Goal: Use online tool/utility: Utilize a website feature to perform a specific function

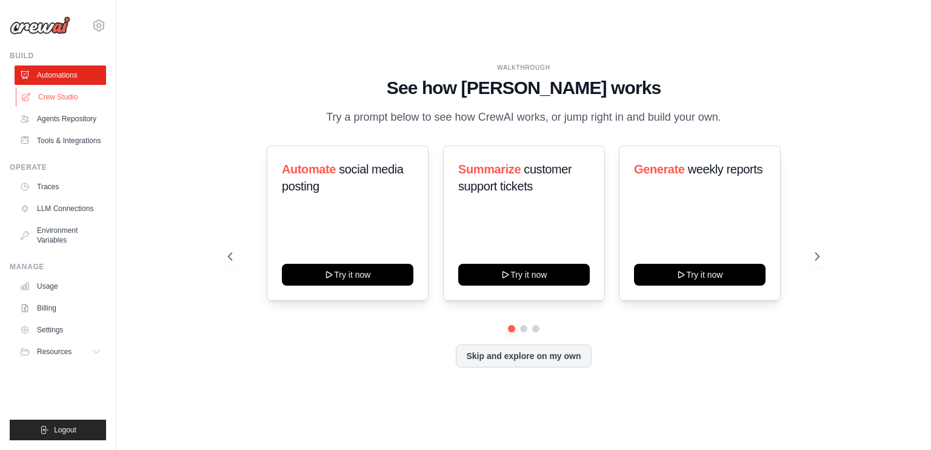
click at [78, 97] on link "Crew Studio" at bounding box center [62, 96] width 92 height 19
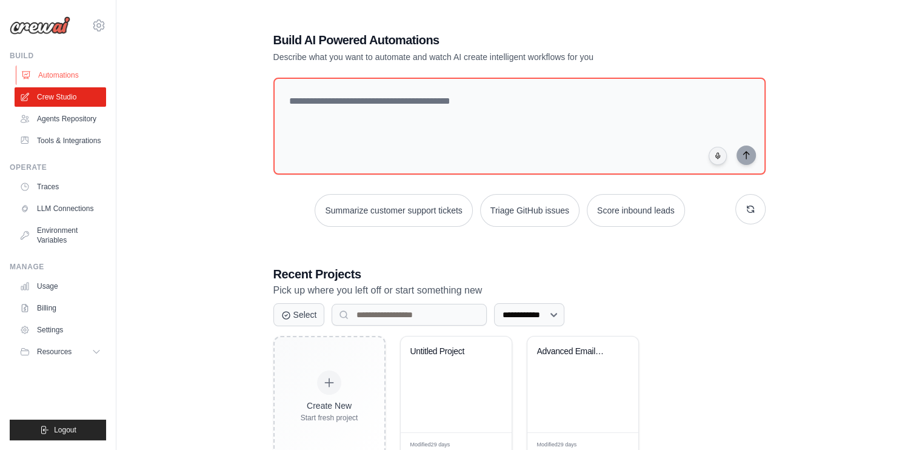
click at [53, 71] on link "Automations" at bounding box center [62, 74] width 92 height 19
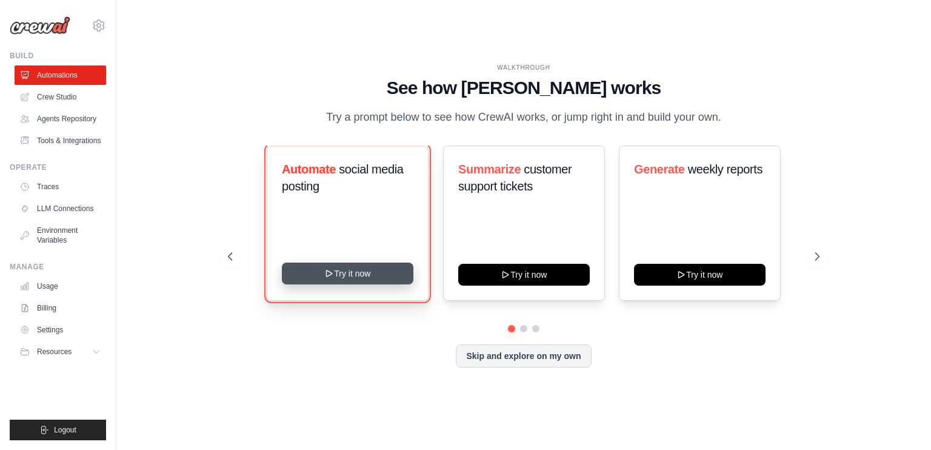
click at [387, 275] on button "Try it now" at bounding box center [348, 273] width 132 height 22
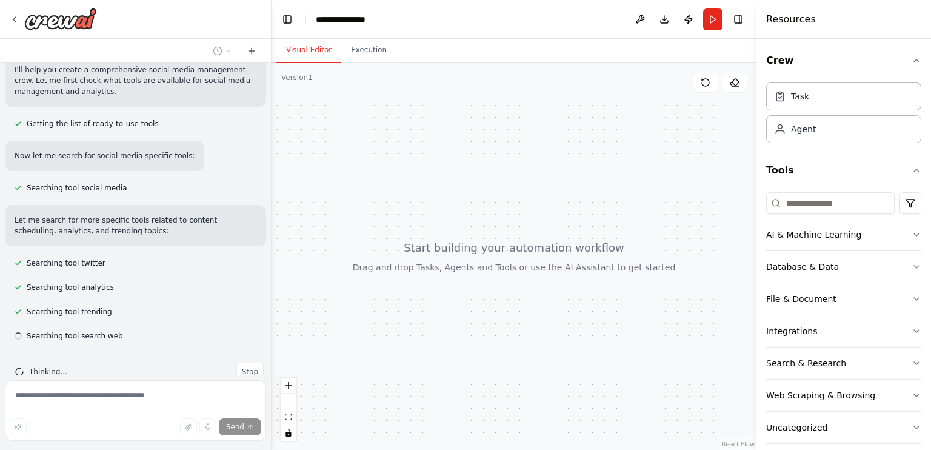
scroll to position [235, 0]
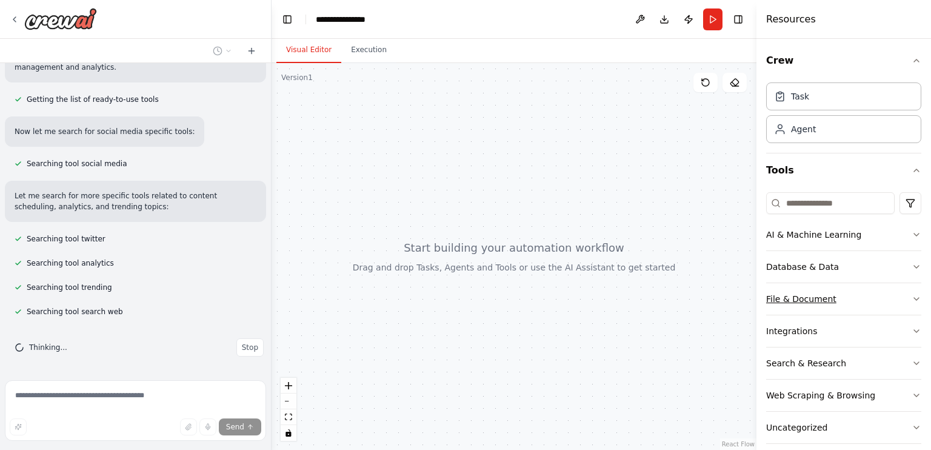
click at [831, 299] on button "File & Document" at bounding box center [843, 299] width 155 height 32
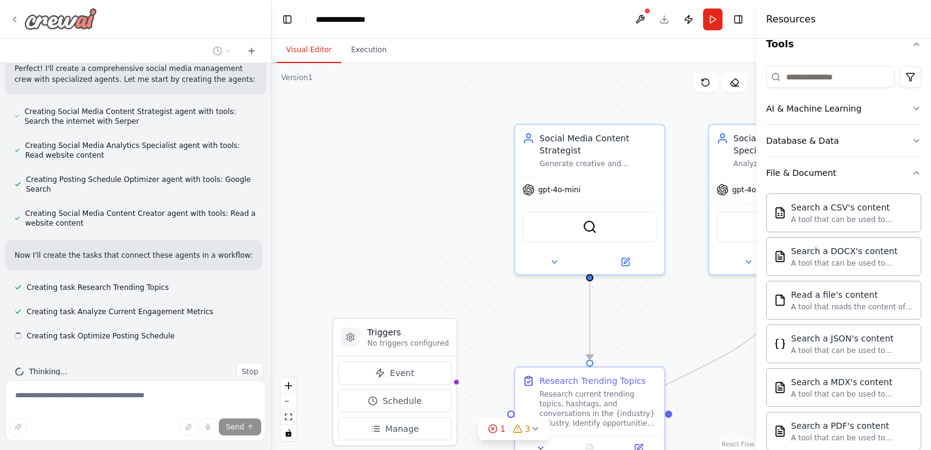
scroll to position [599, 0]
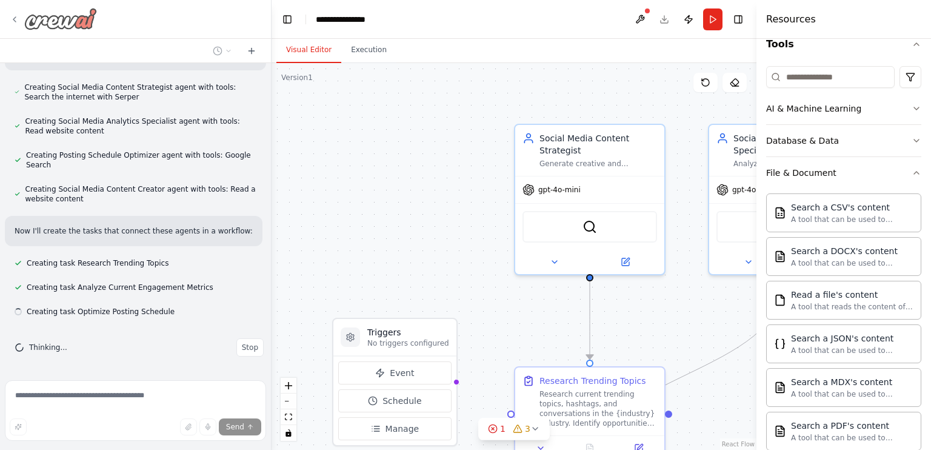
click at [16, 22] on icon at bounding box center [15, 20] width 10 height 10
